Goal: Check status: Check status

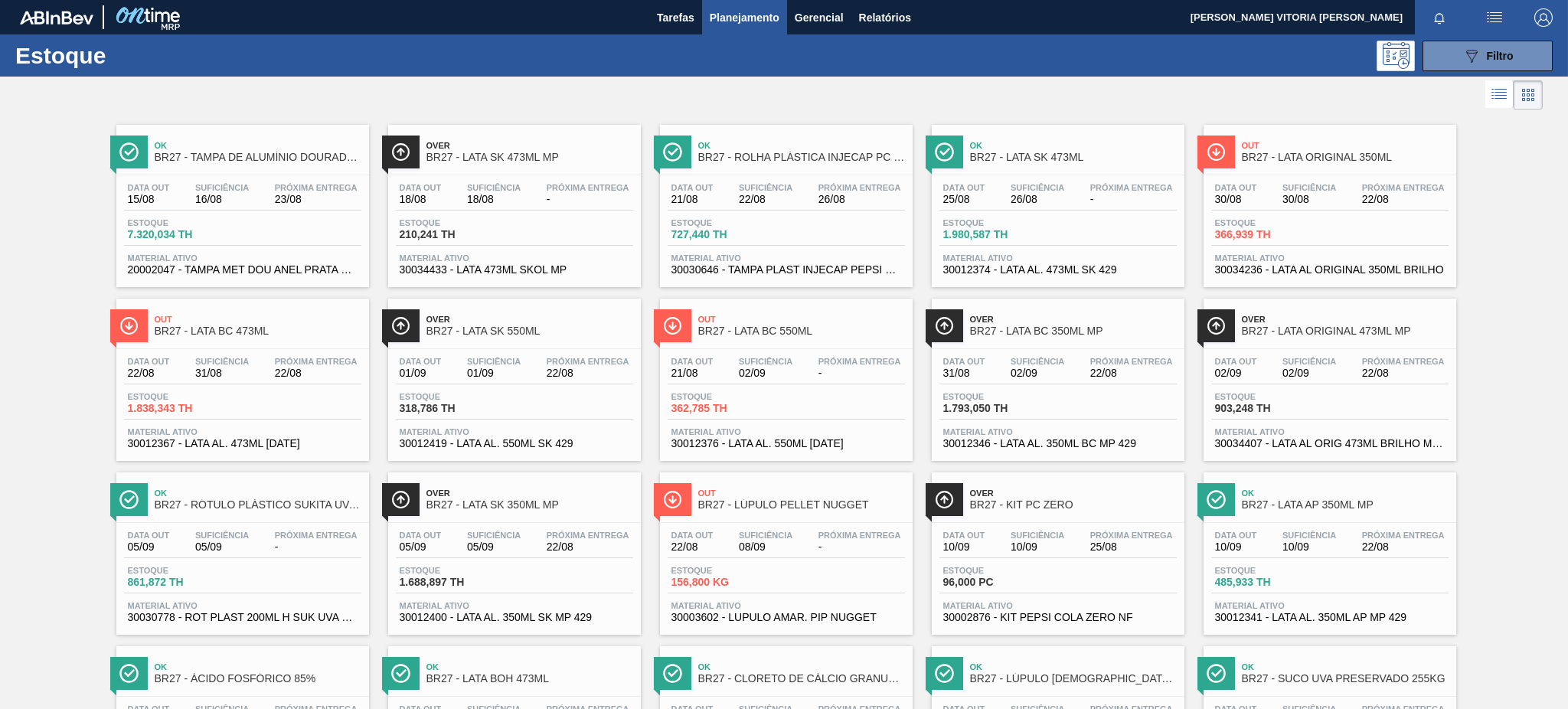
click at [1485, 61] on div "089F7B8B-B2A5-4AFE-B5C0-19BA573D28AC Filtro" at bounding box center [1487, 55] width 52 height 18
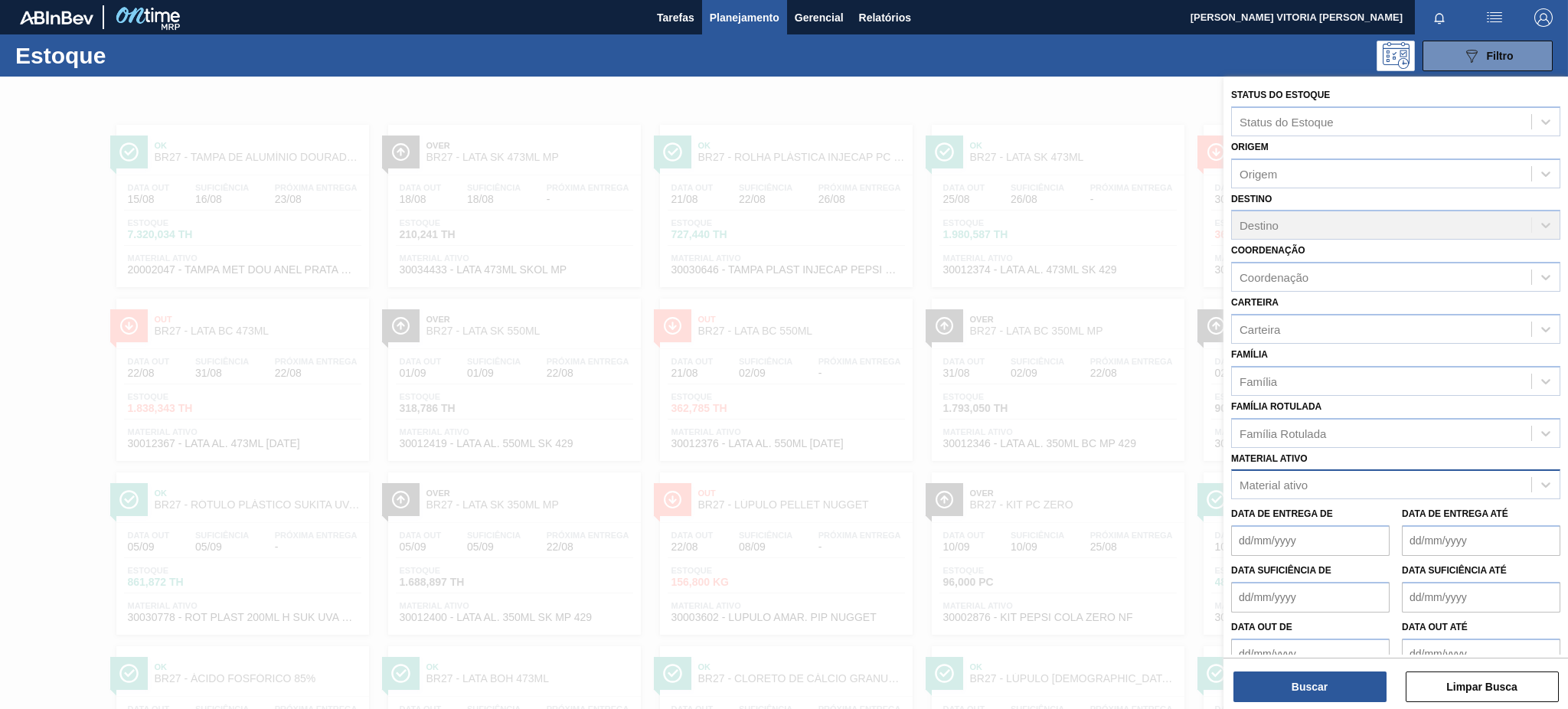
click at [1289, 470] on div "Material ativo" at bounding box center [1395, 484] width 330 height 30
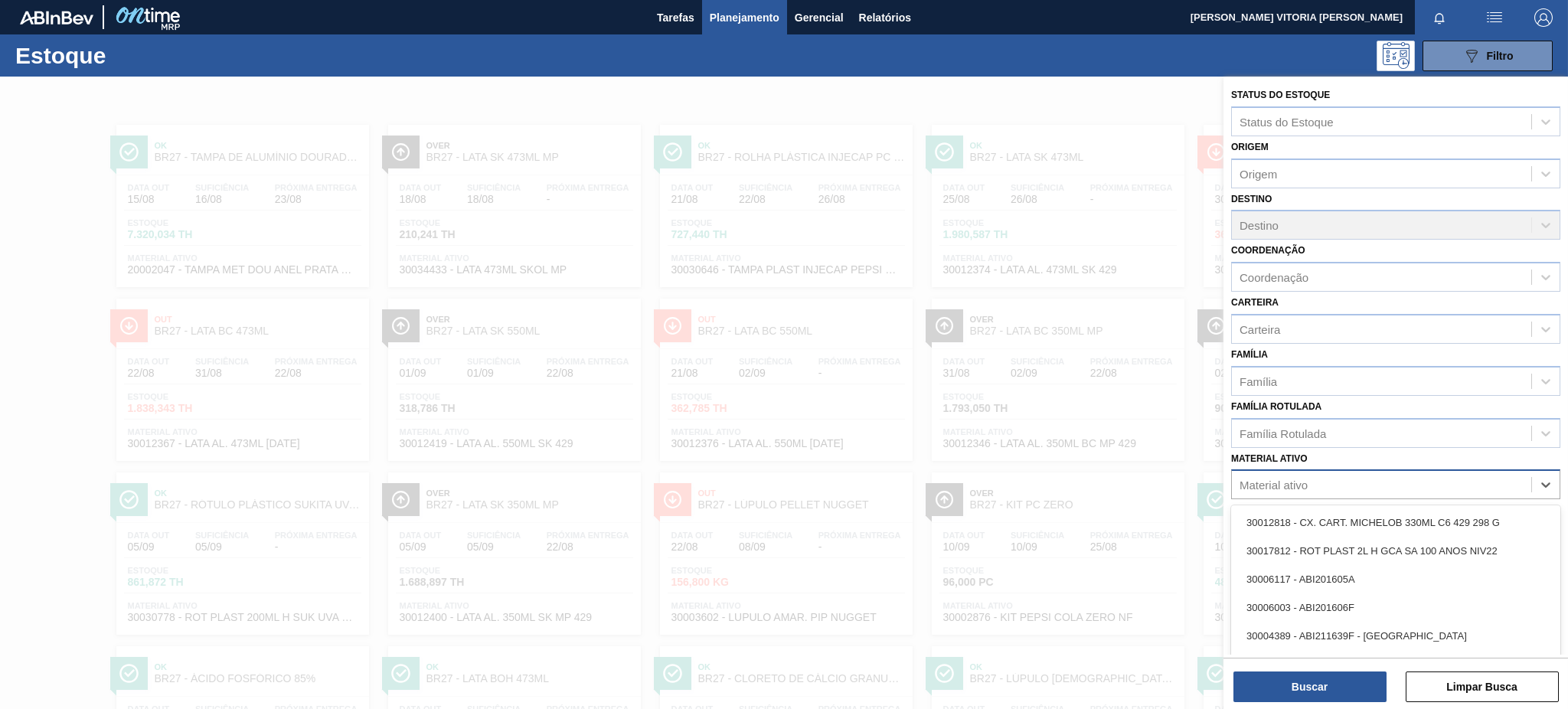
scroll to position [27, 0]
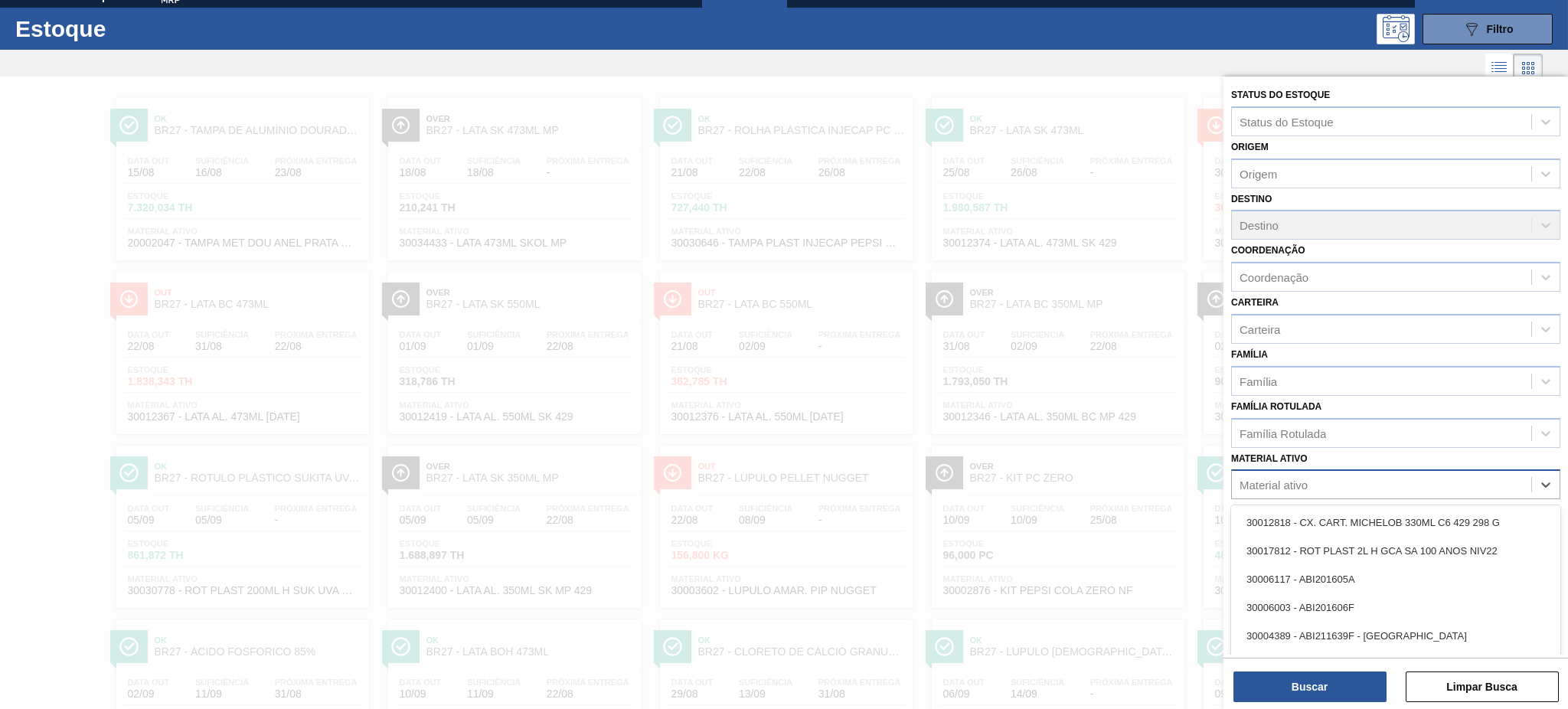
paste ativo "30002293"
type ativo "30002293"
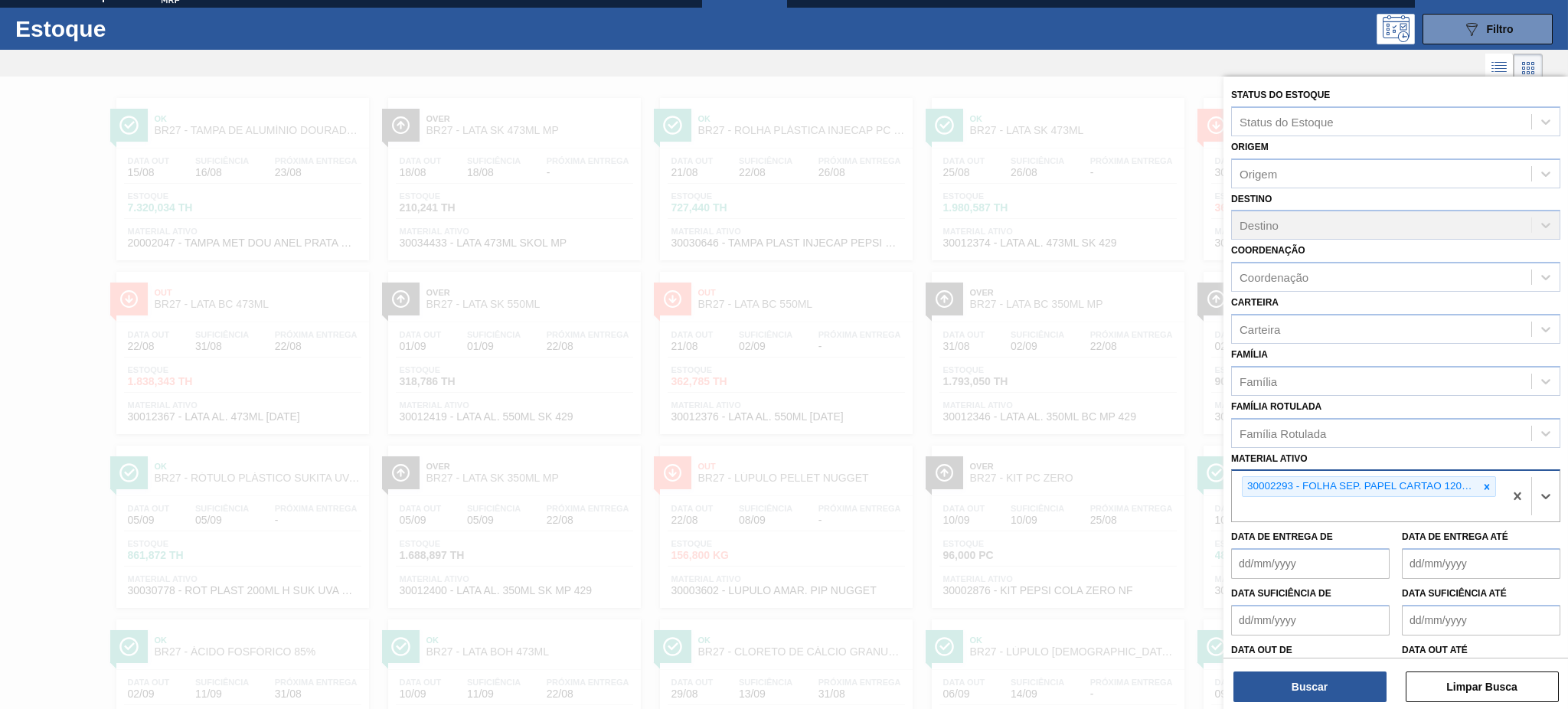
paste ativo "30009591"
type ativo "30009591"
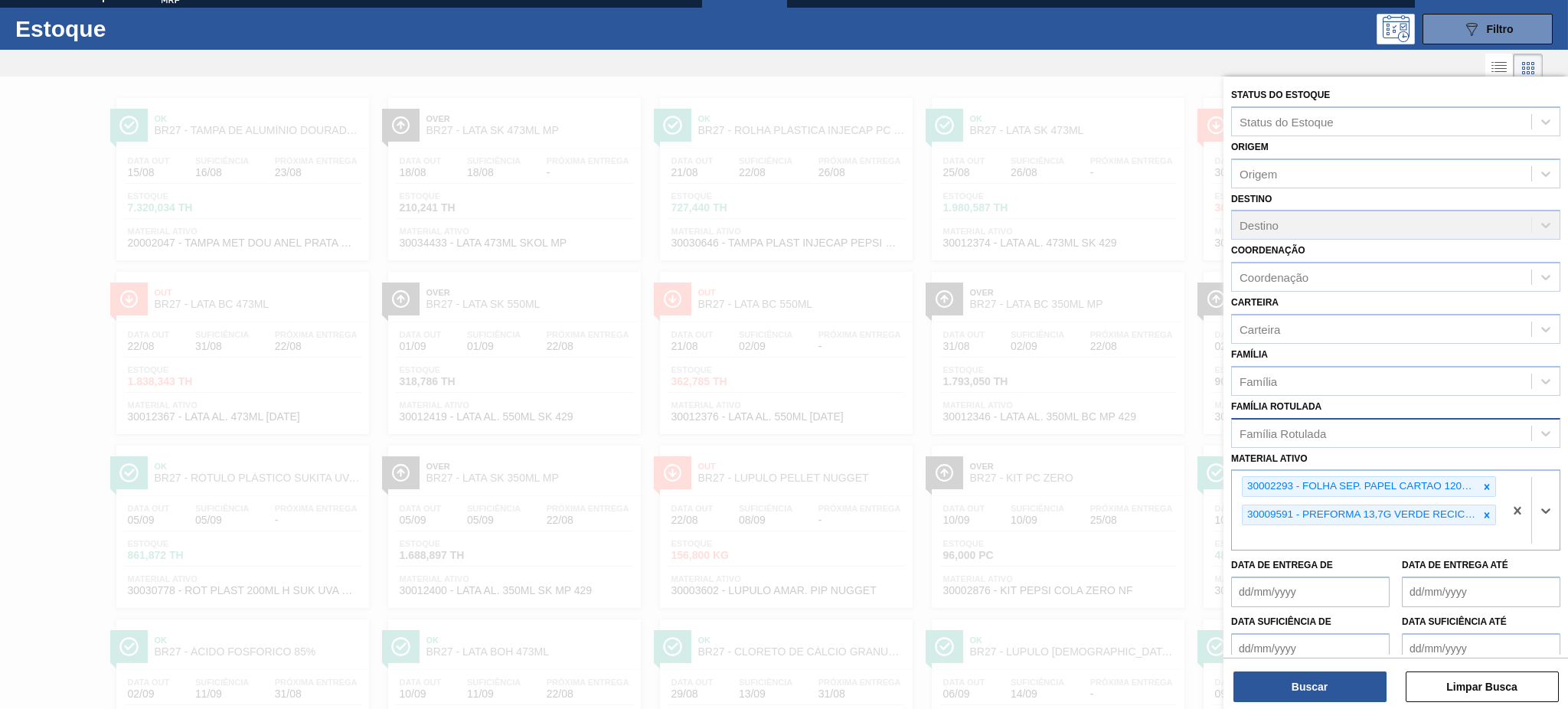
paste ativo "30017800"
type ativo "30017800"
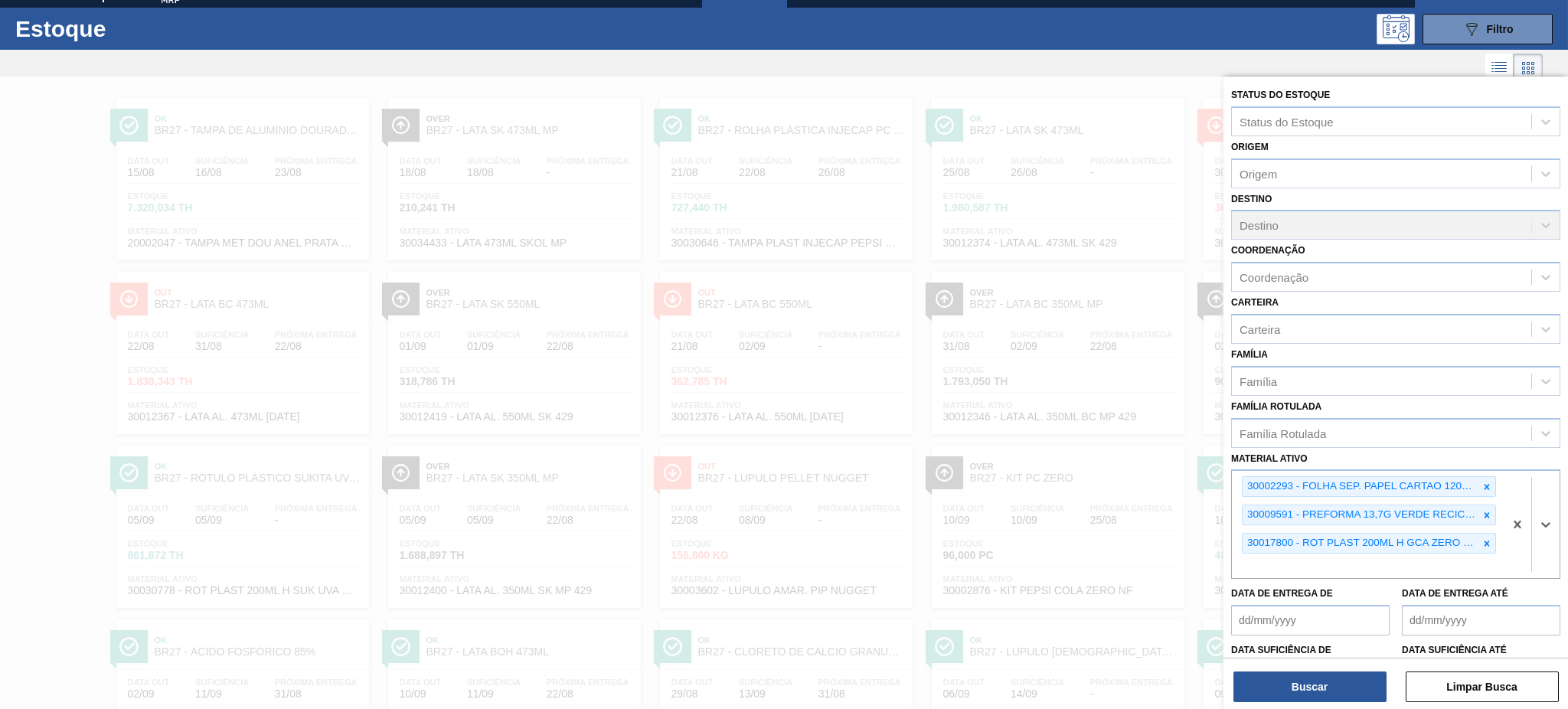
paste ativo "20002047"
type ativo "20002047"
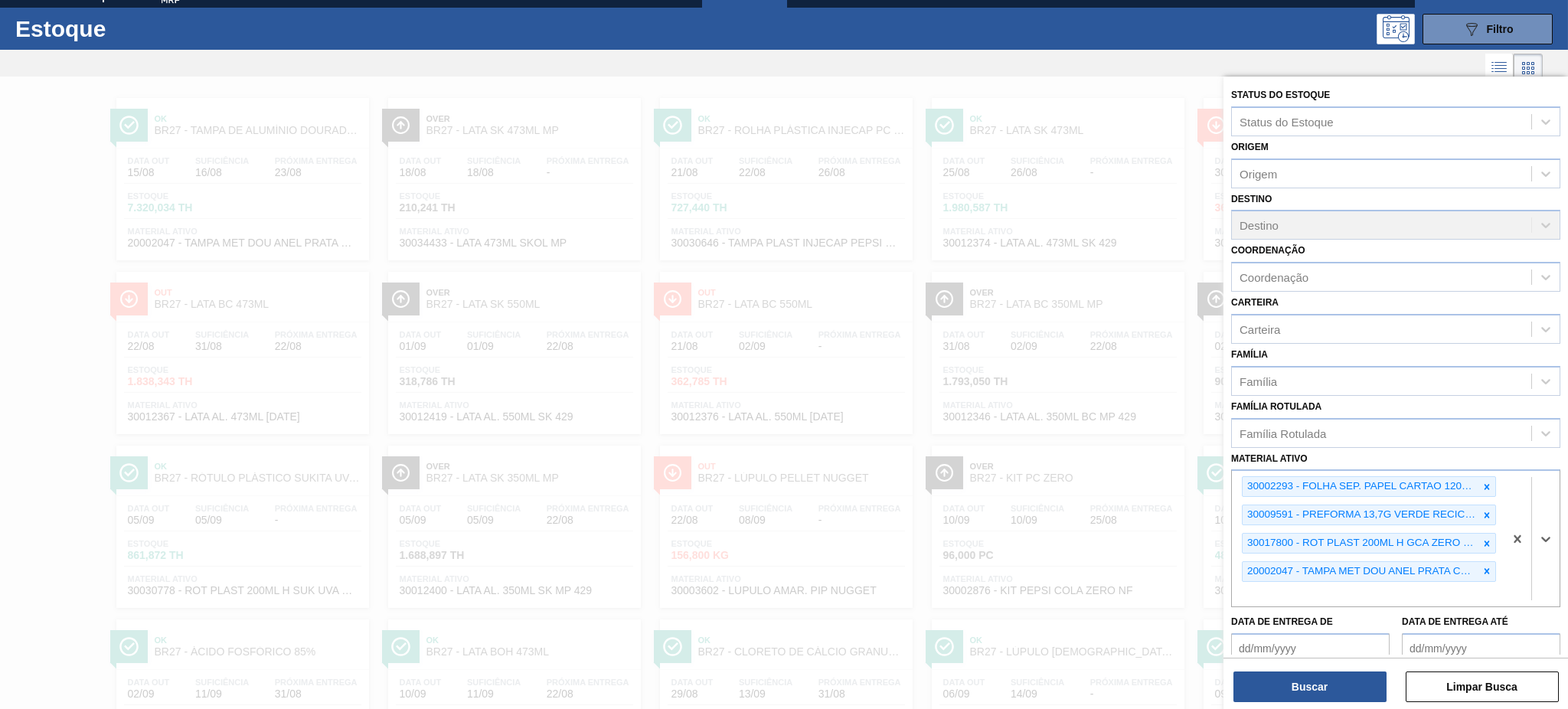
paste ativo "30030646"
type ativo "30030646"
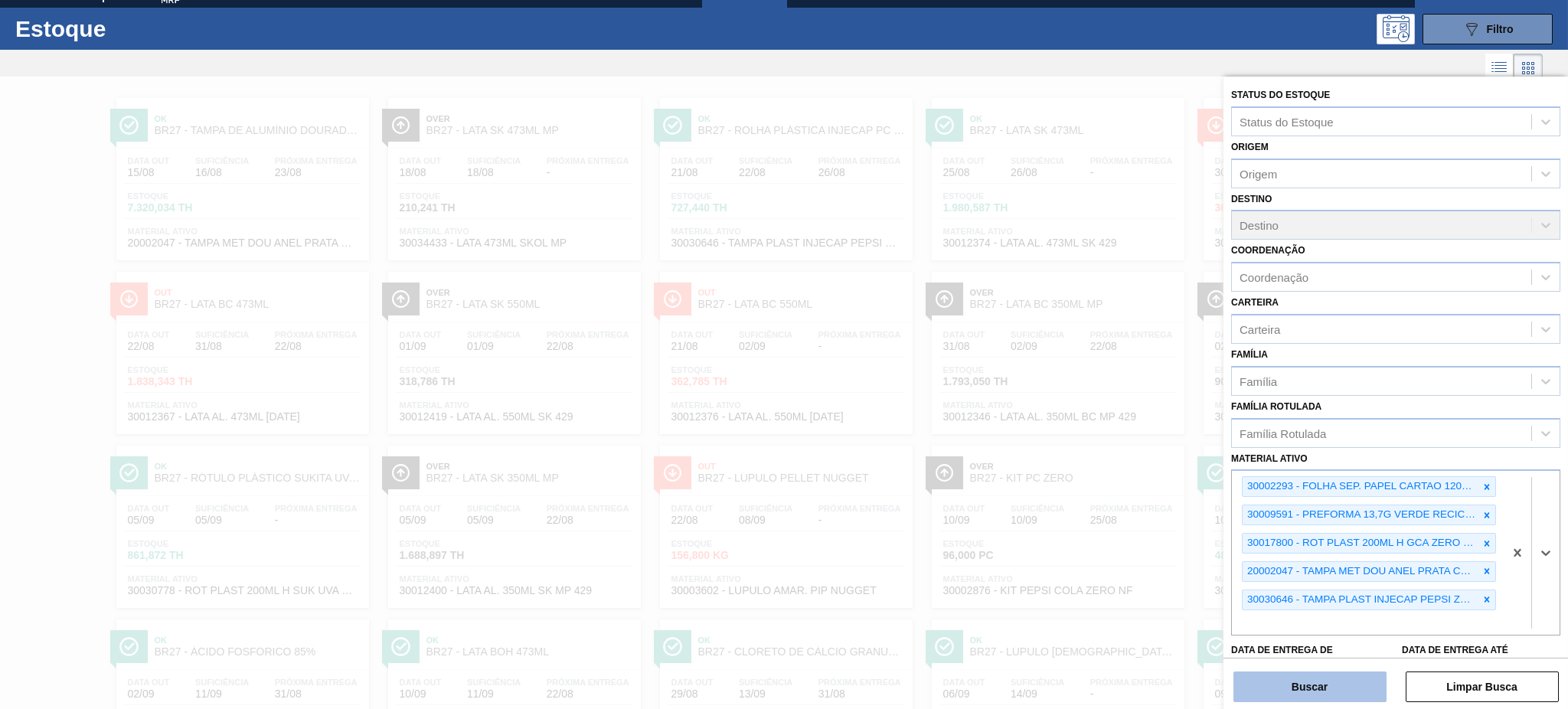
click at [1318, 697] on button "Buscar" at bounding box center [1310, 688] width 154 height 31
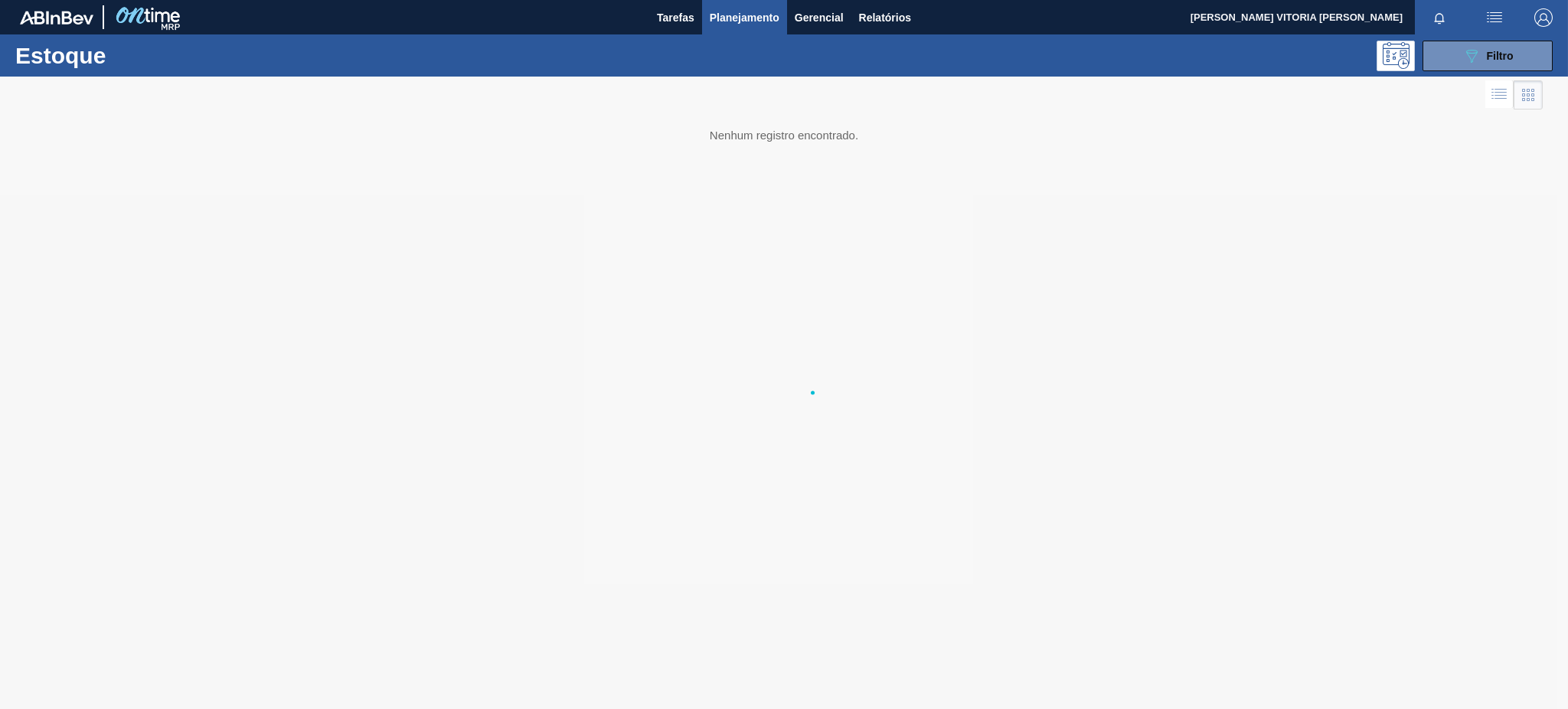
scroll to position [0, 0]
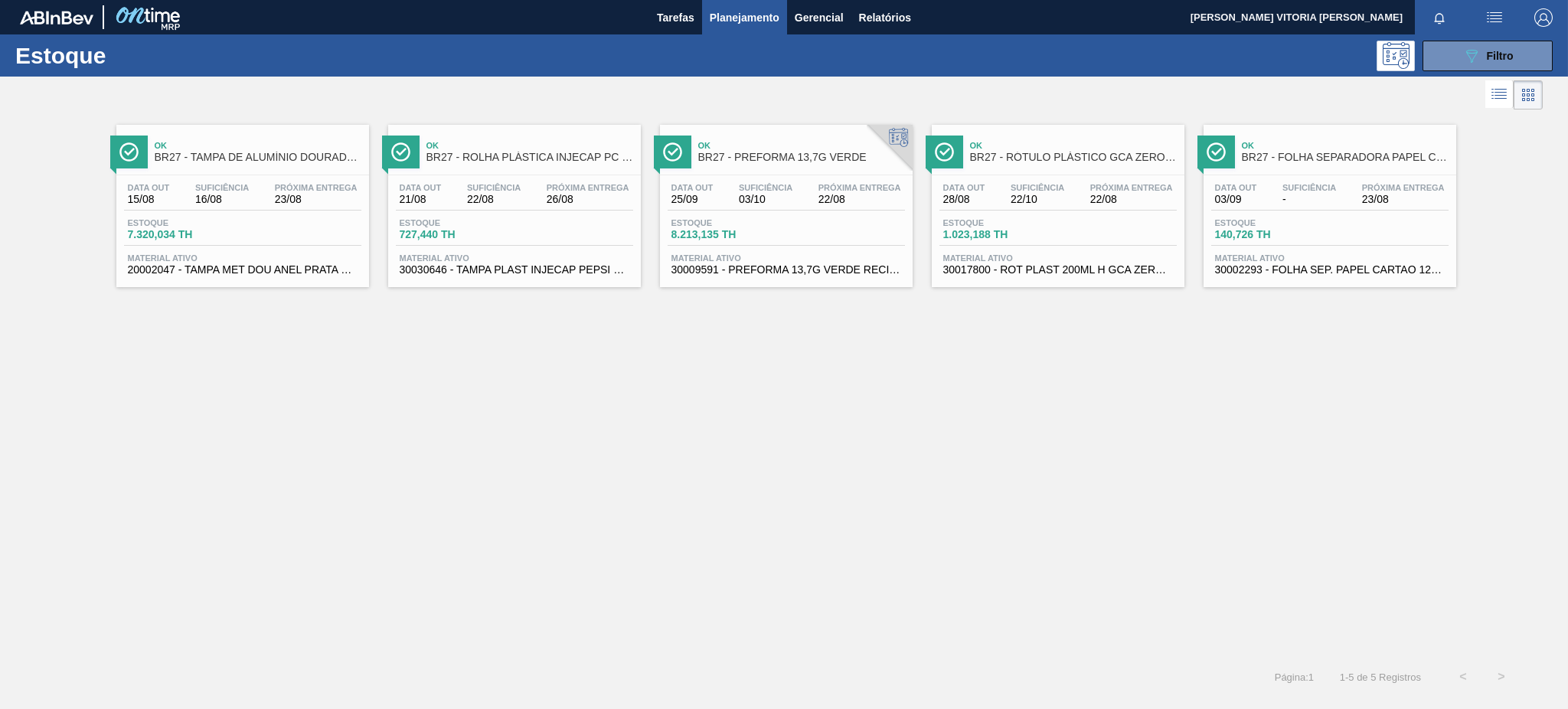
click at [986, 237] on span "1.023,188 TH" at bounding box center [996, 234] width 107 height 12
click at [1148, 183] on span "Próxima Entrega" at bounding box center [1131, 187] width 83 height 9
